Goal: Task Accomplishment & Management: Manage account settings

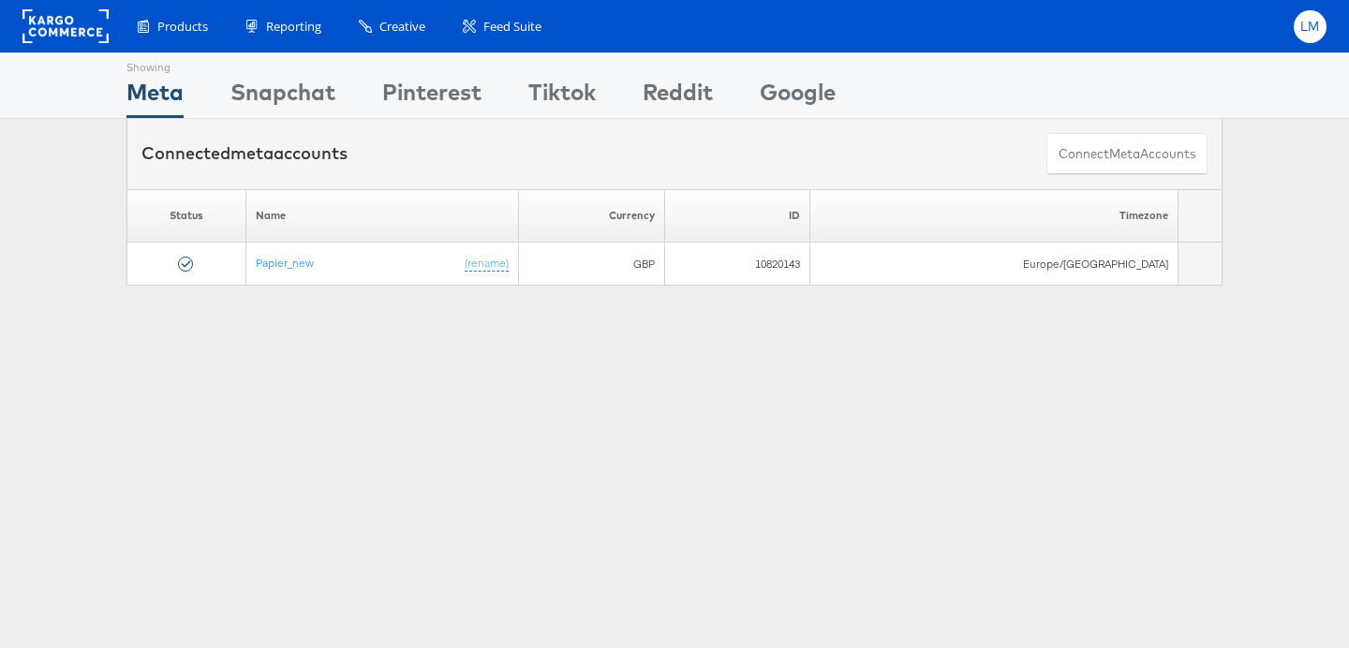
click at [1322, 22] on div "LM" at bounding box center [1310, 26] width 33 height 33
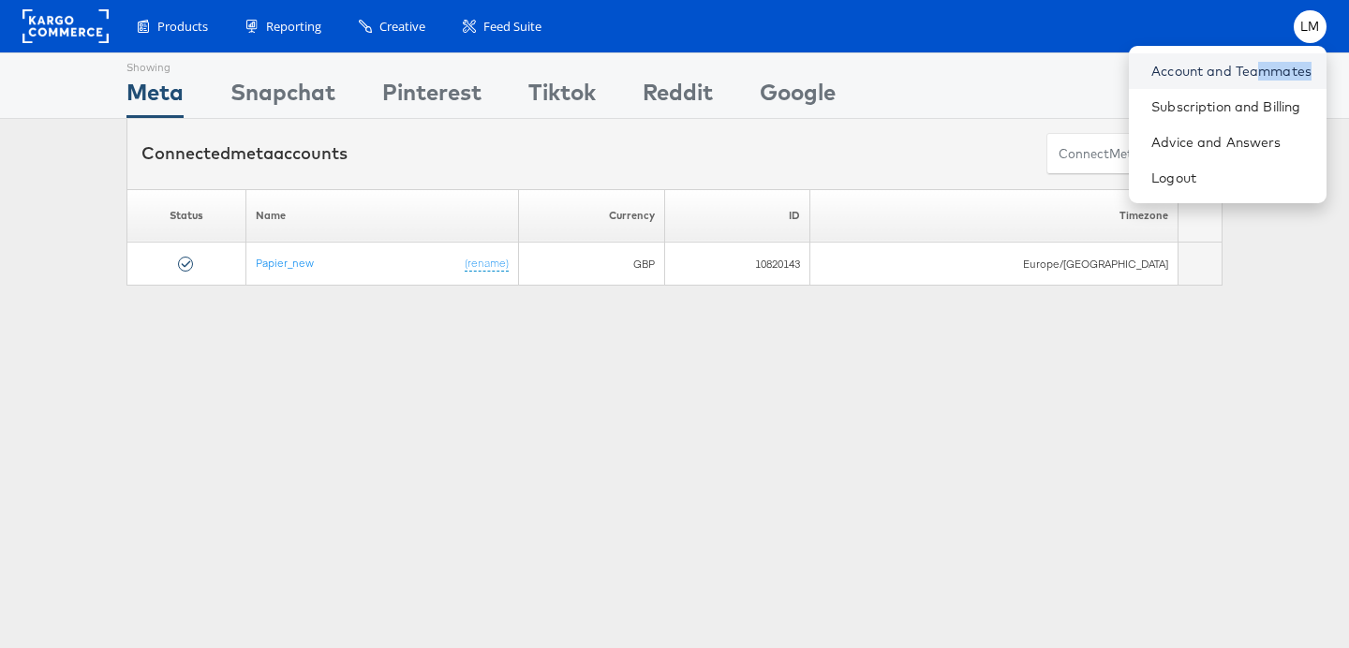
click at [1254, 80] on li "Account and Teammates" at bounding box center [1228, 71] width 198 height 36
click at [1182, 73] on link "Account and Teammates" at bounding box center [1231, 71] width 160 height 19
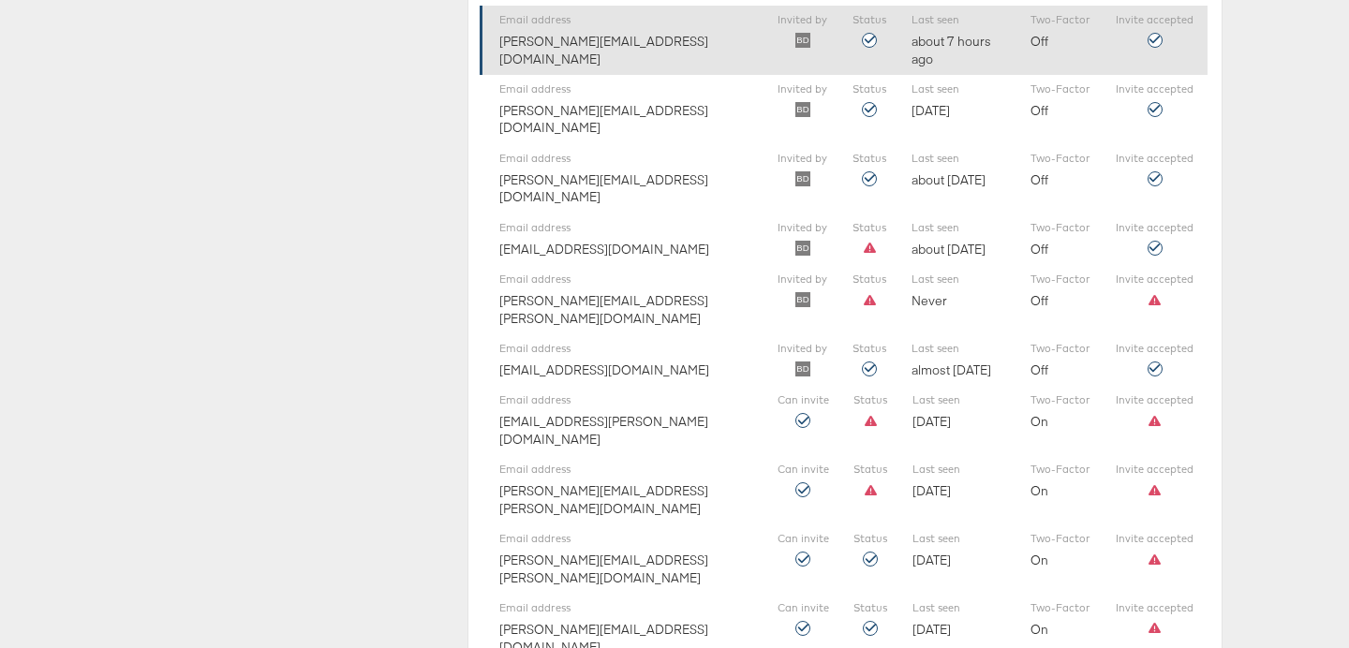
scroll to position [2197, 0]
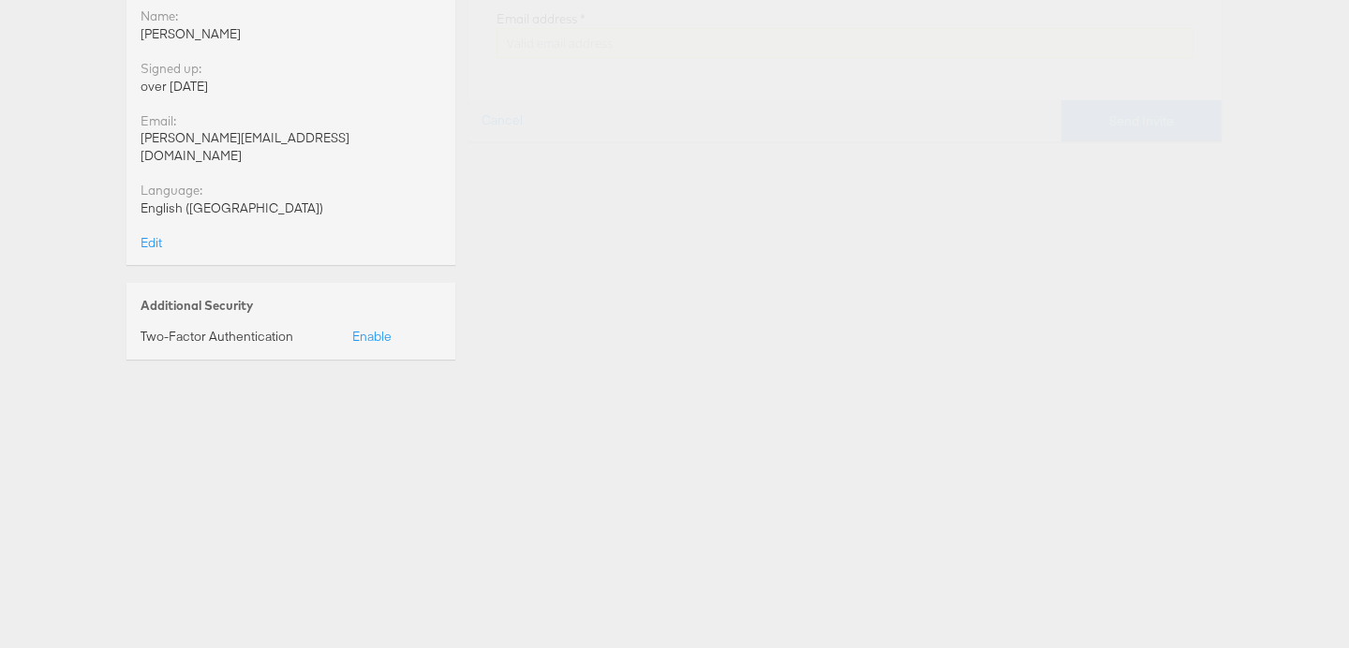
scroll to position [0, 0]
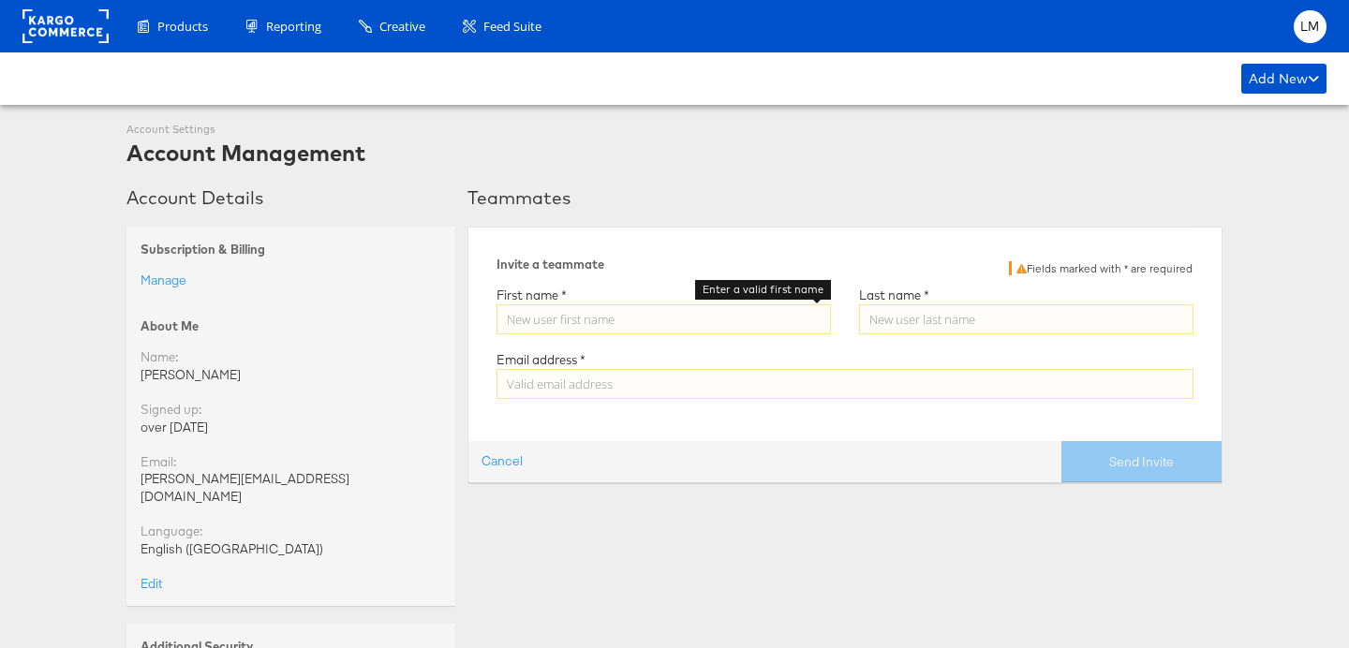
click at [676, 317] on input "Enter a valid first name" at bounding box center [664, 319] width 334 height 30
type input "Elle"
click at [986, 315] on input "Enter a valid last name" at bounding box center [1026, 319] width 334 height 30
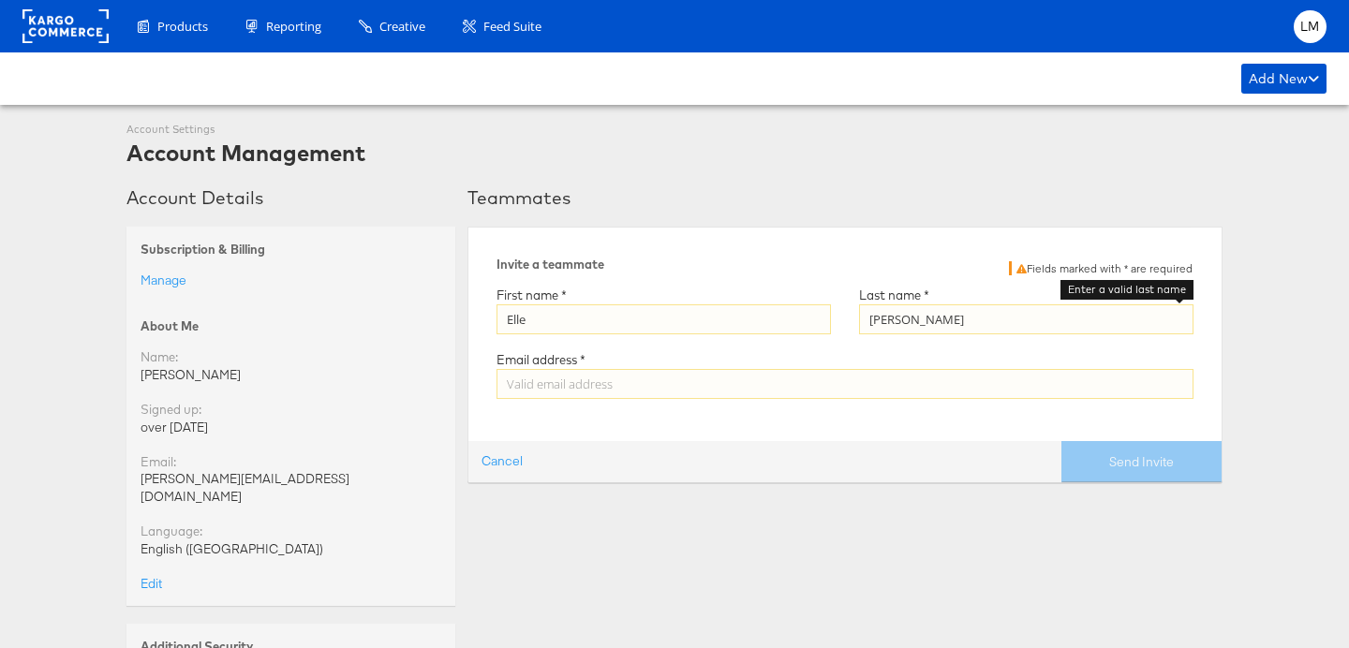
type input "[PERSON_NAME]"
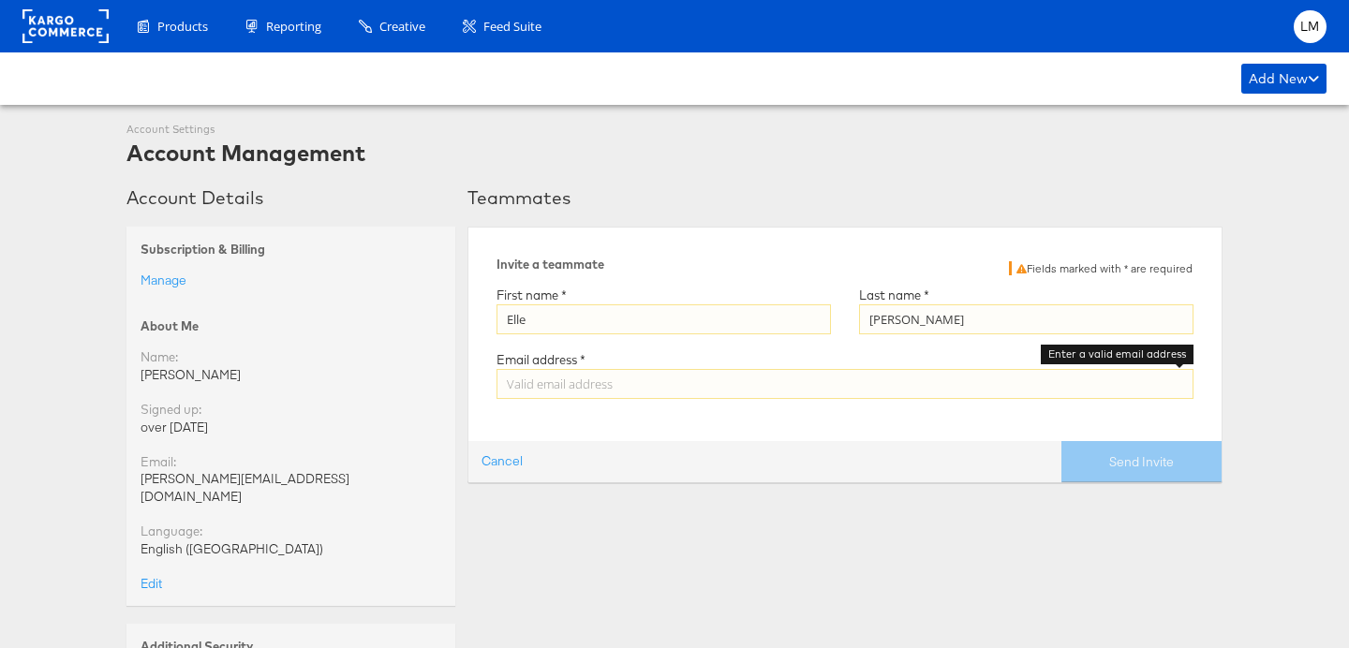
click at [871, 390] on input "Enter a valid email address" at bounding box center [845, 384] width 697 height 30
paste input "6PUXRC"
click at [525, 374] on input "6PUXRC" at bounding box center [845, 384] width 697 height 30
paste input "[EMAIL_ADDRESS][PERSON_NAME][DOMAIN_NAME]"
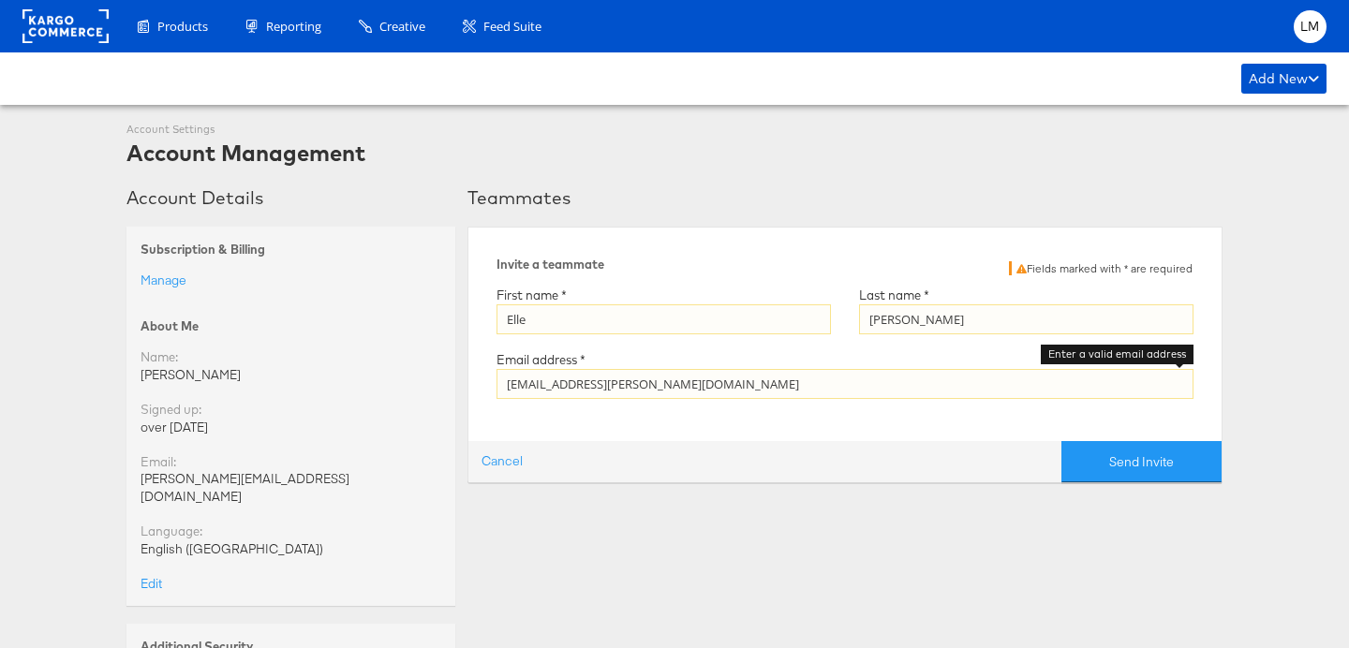
type input "[EMAIL_ADDRESS][PERSON_NAME][DOMAIN_NAME]"
click at [1066, 412] on div "First name * Elle Enter a valid first name Last name * [PERSON_NAME] Enter a va…" at bounding box center [845, 350] width 697 height 126
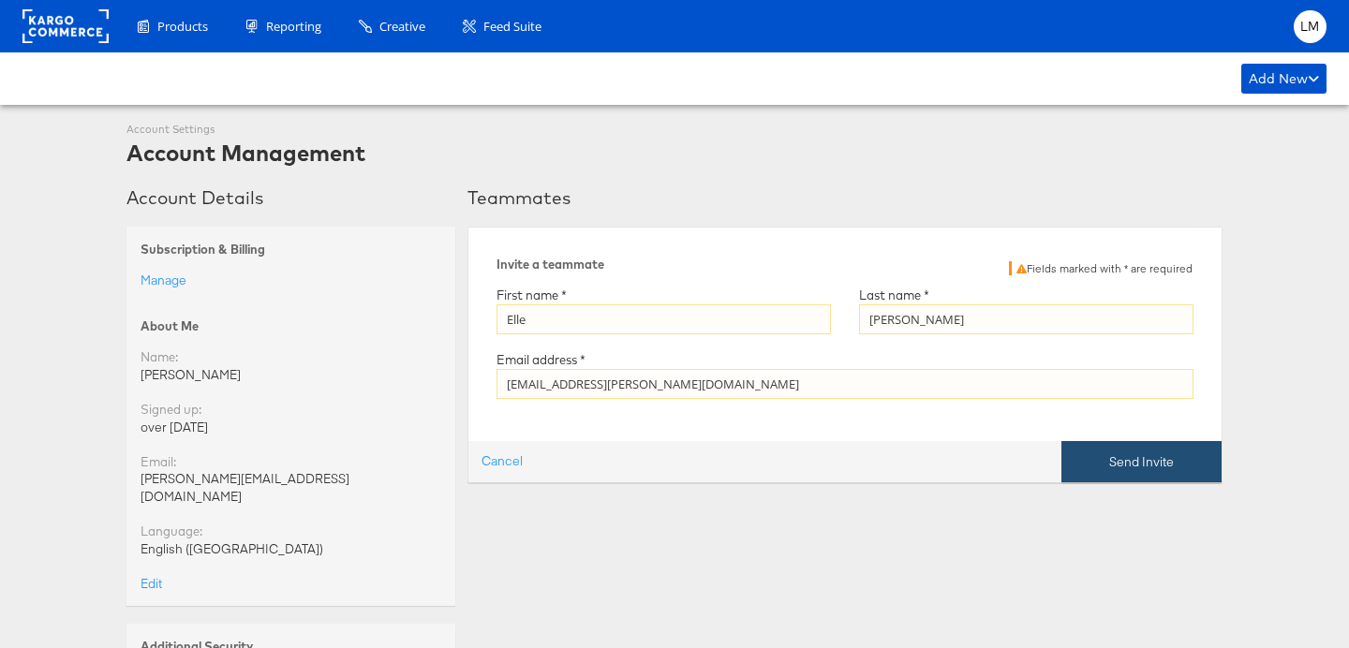
click at [1116, 459] on button "Send Invite" at bounding box center [1141, 462] width 160 height 42
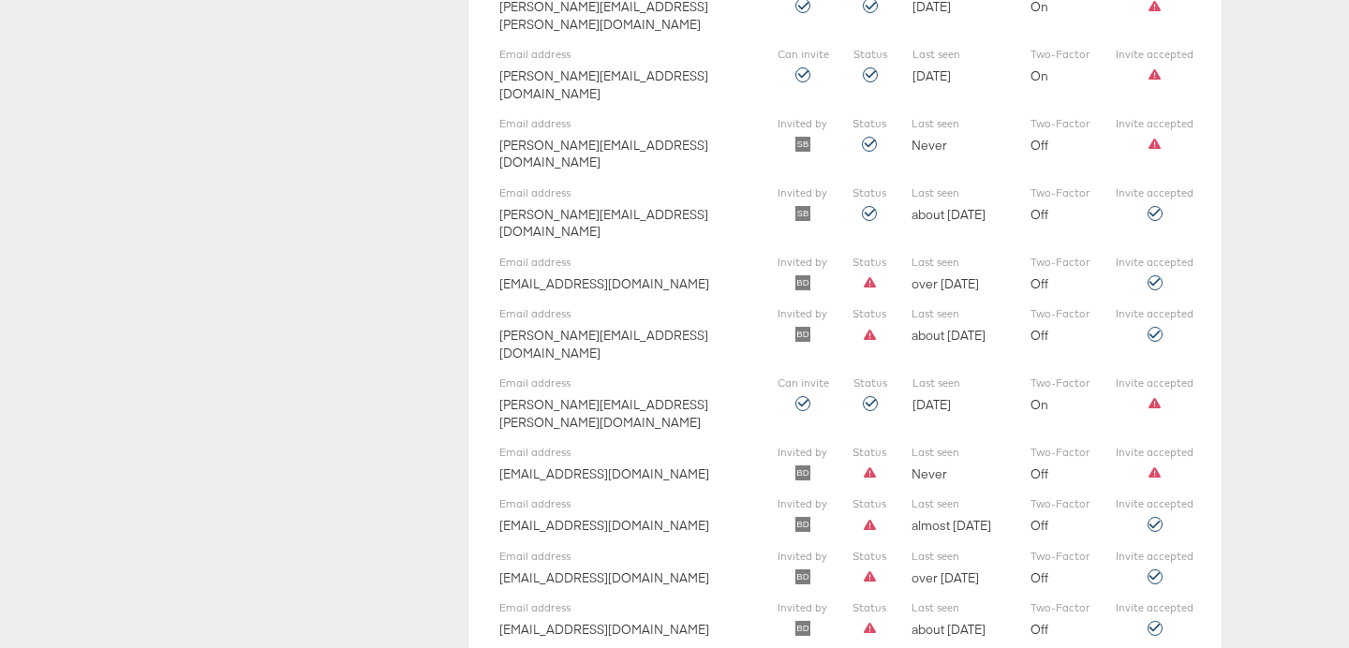
scroll to position [1917, 0]
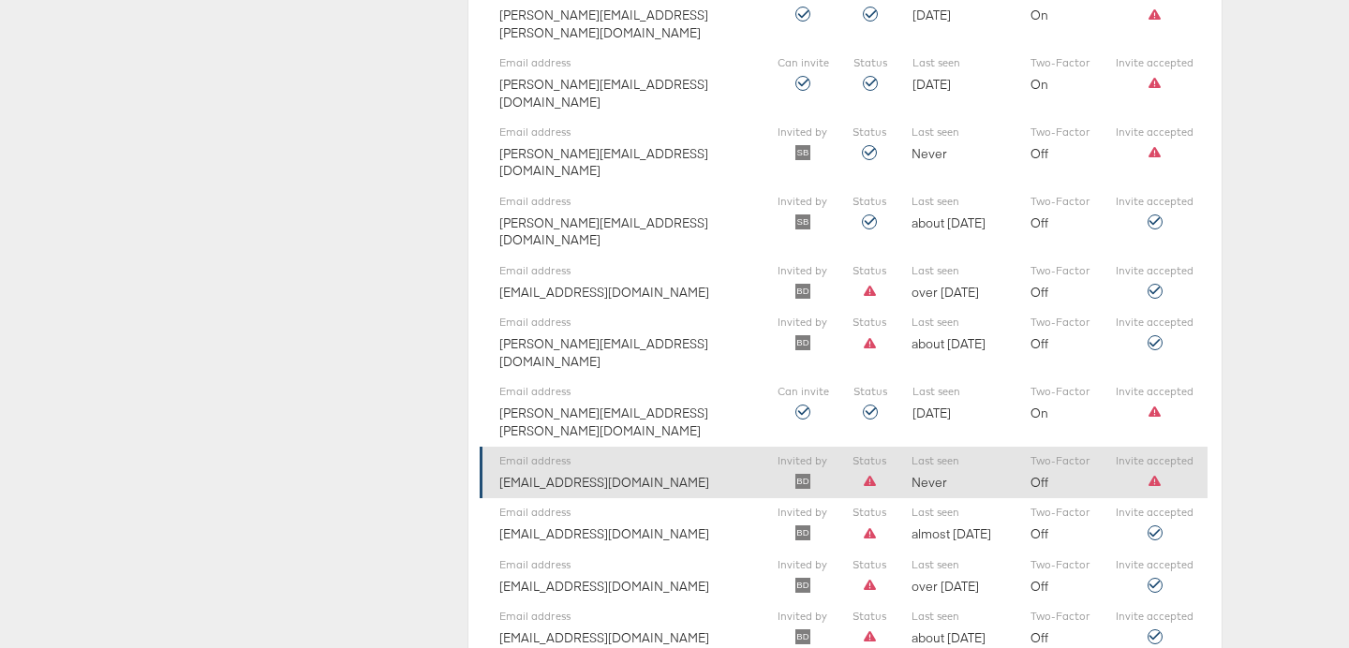
click at [706, 454] on div "Email address [PERSON_NAME][EMAIL_ADDRESS][DOMAIN_NAME]" at bounding box center [625, 472] width 253 height 37
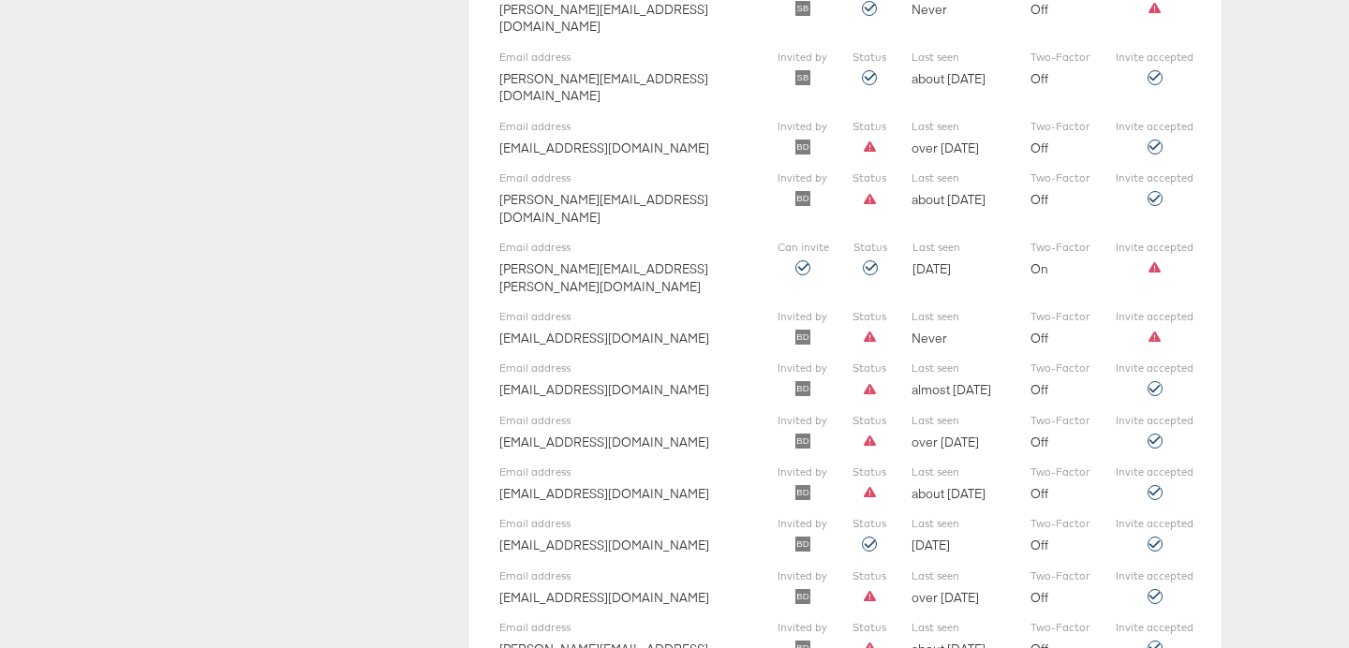
scroll to position [2248, 0]
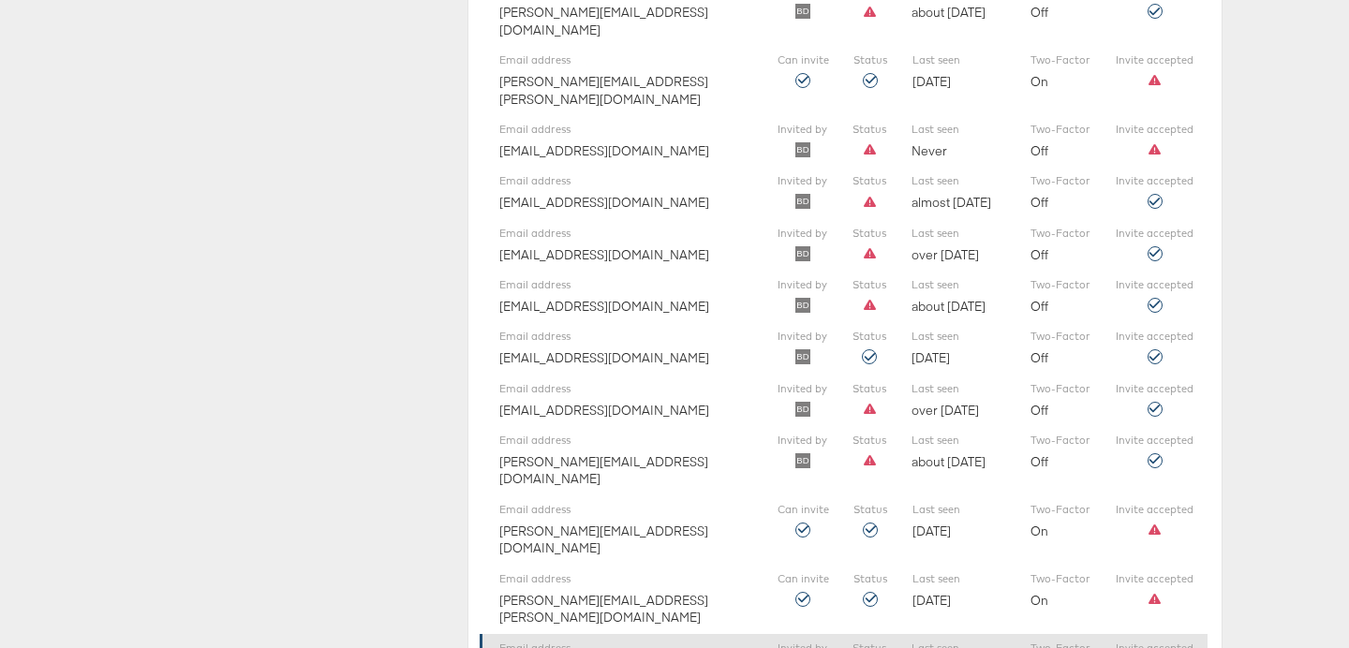
click at [754, 634] on div "Email address [EMAIL_ADDRESS][DOMAIN_NAME] Invited by Status Last seen [DATE] T…" at bounding box center [844, 660] width 728 height 52
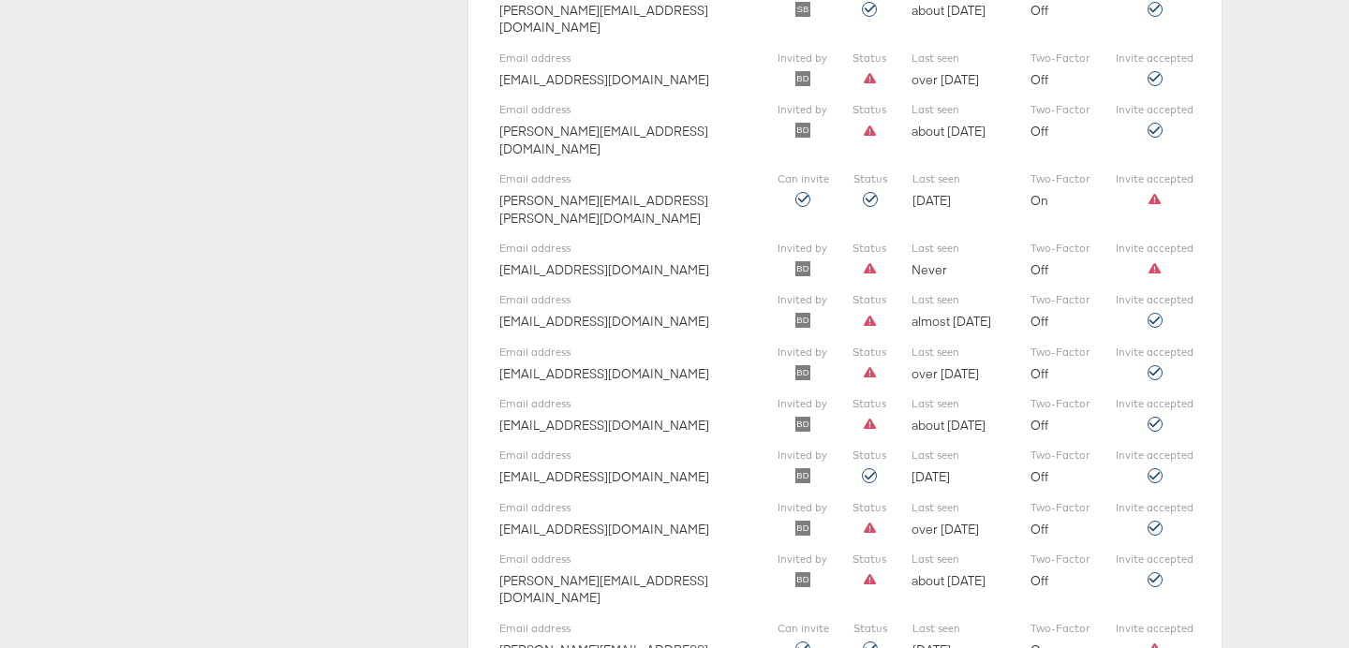
scroll to position [2113, 0]
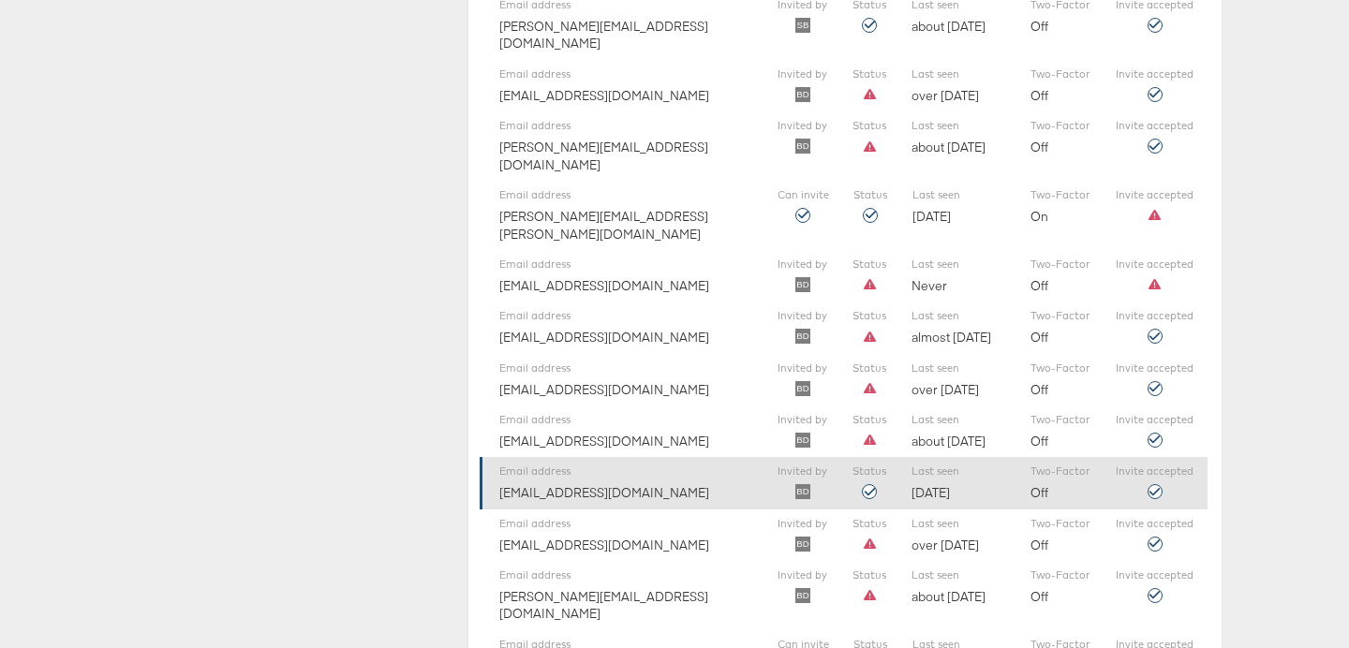
click at [706, 465] on div "Email address [EMAIL_ADDRESS][DOMAIN_NAME]" at bounding box center [625, 483] width 253 height 37
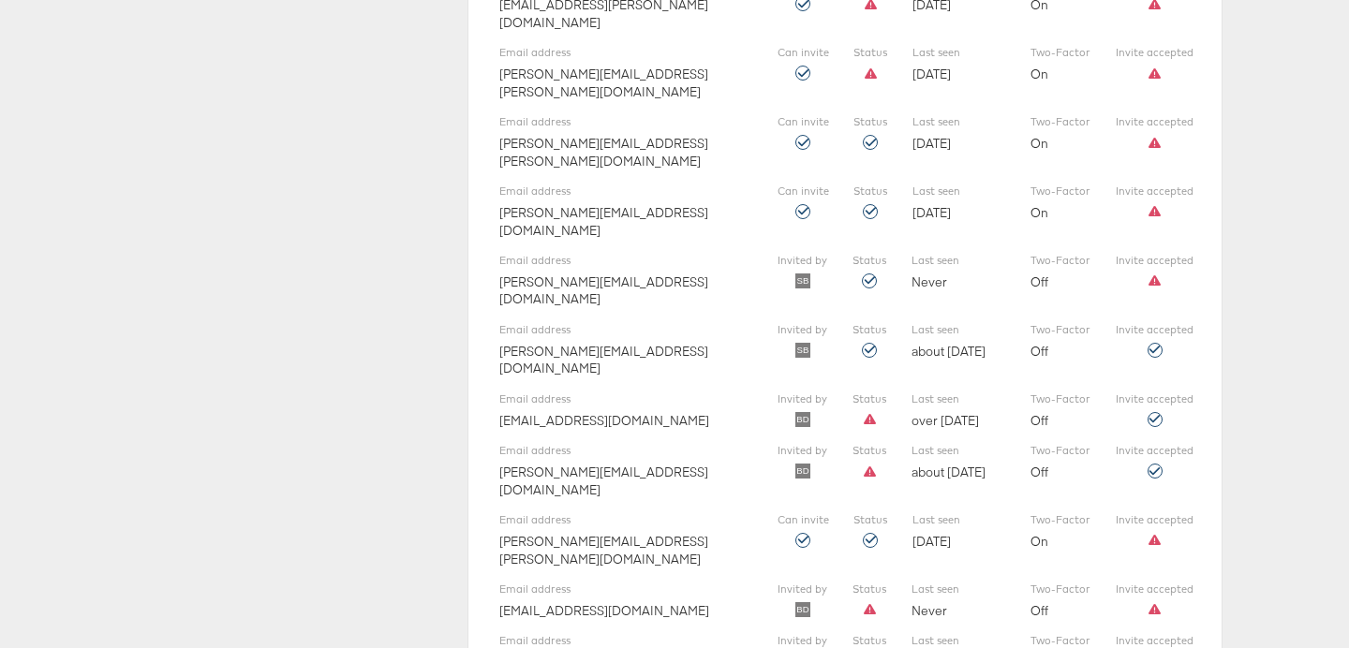
scroll to position [1787, 0]
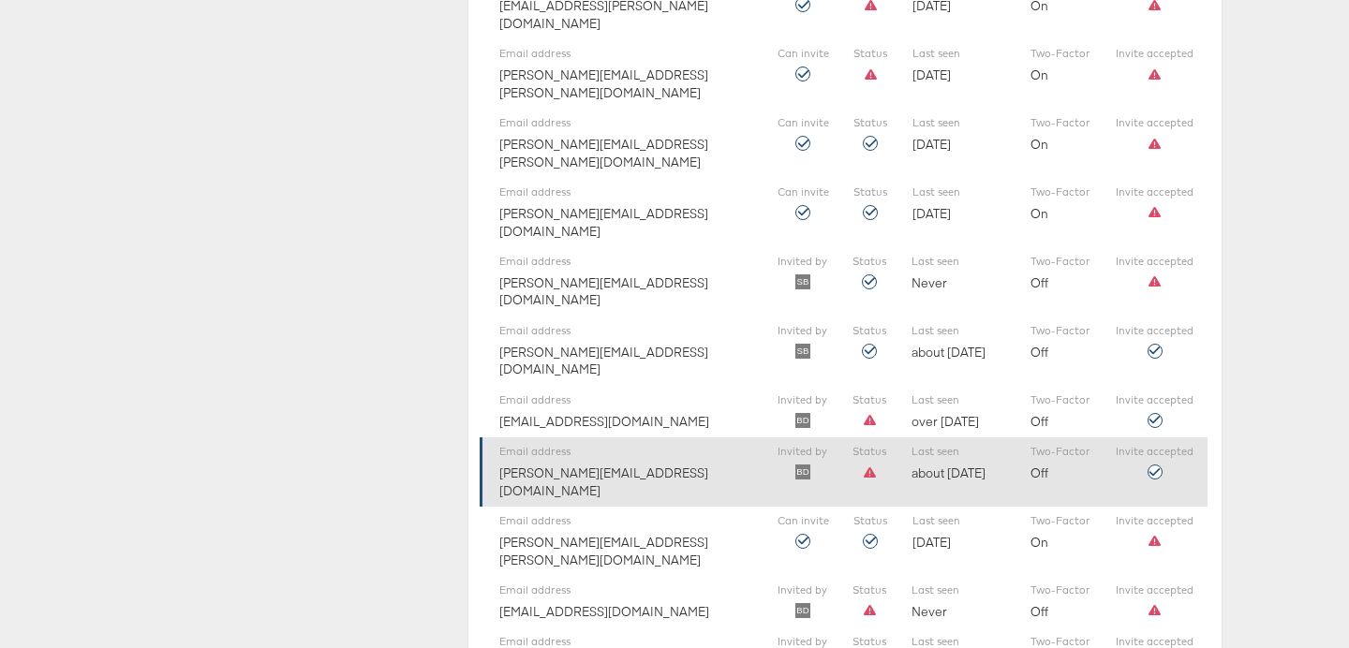
click at [601, 438] on div "Email address [PERSON_NAME][EMAIL_ADDRESS][DOMAIN_NAME] Invited by Status Last …" at bounding box center [844, 472] width 728 height 69
click at [571, 445] on div "Email address [PERSON_NAME][EMAIL_ADDRESS][DOMAIN_NAME]" at bounding box center [625, 472] width 253 height 54
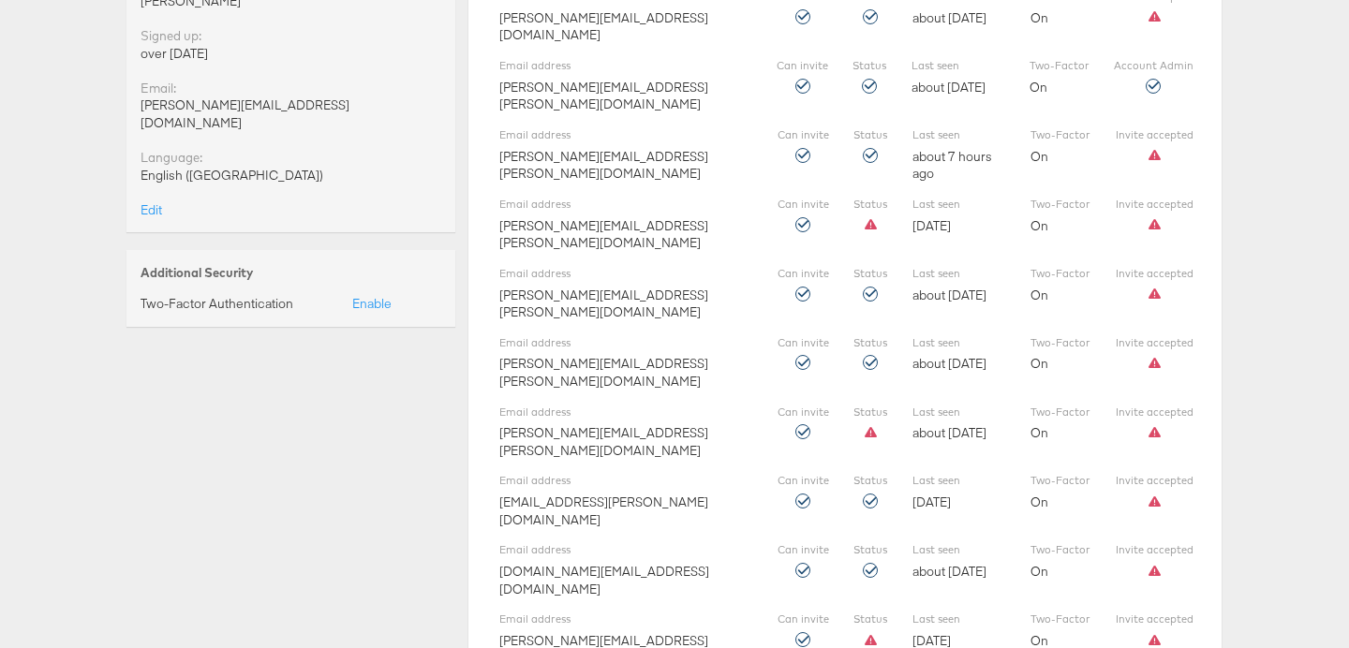
scroll to position [0, 0]
